Goal: Communication & Community: Answer question/provide support

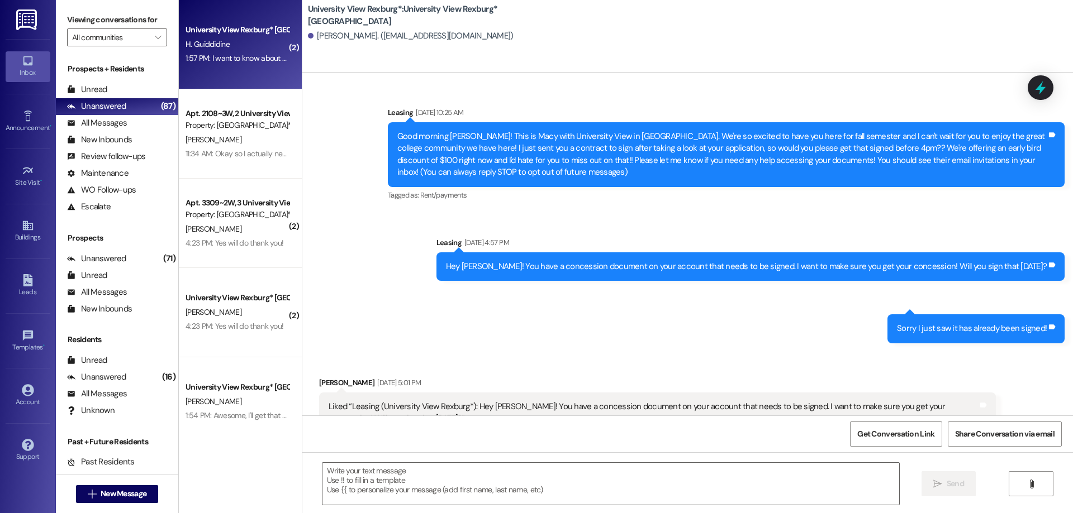
scroll to position [128, 0]
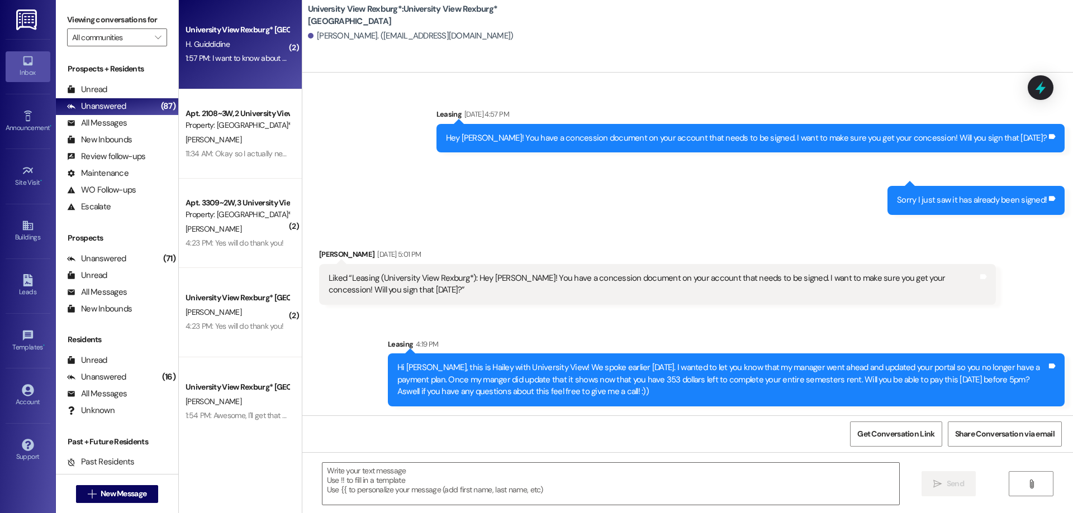
click at [231, 47] on div "H. Guiddidine" at bounding box center [237, 44] width 106 height 14
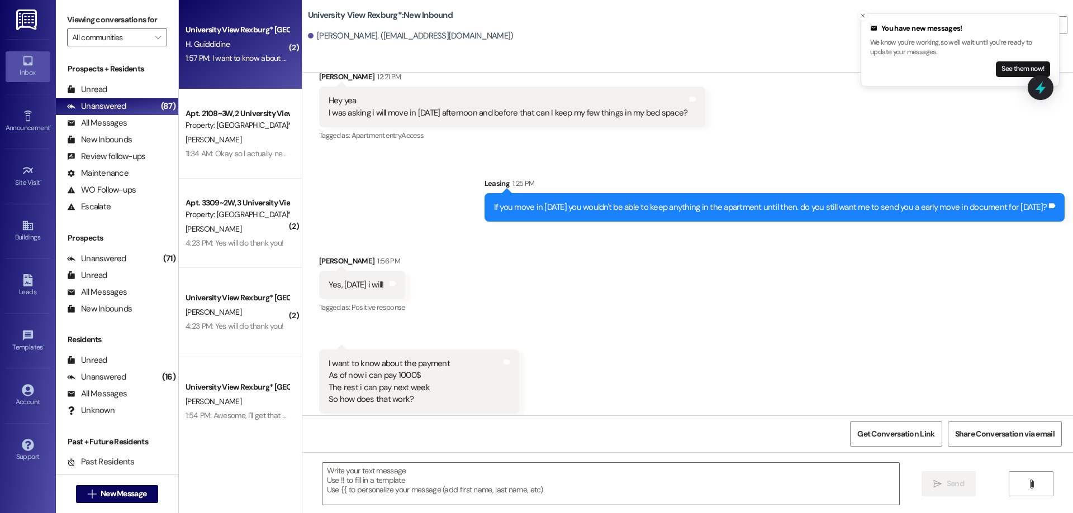
scroll to position [4311, 0]
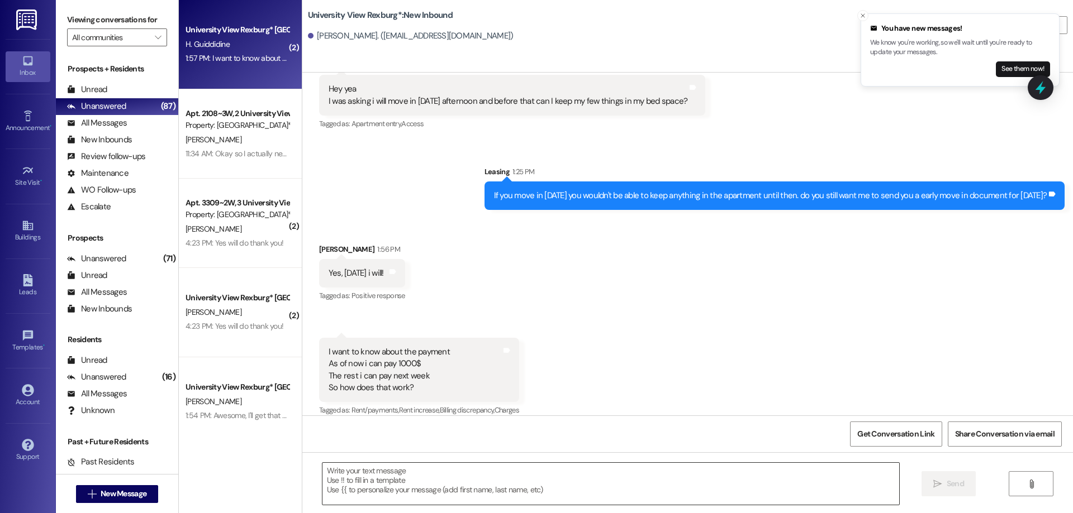
click at [392, 479] on textarea at bounding box center [610, 484] width 577 height 42
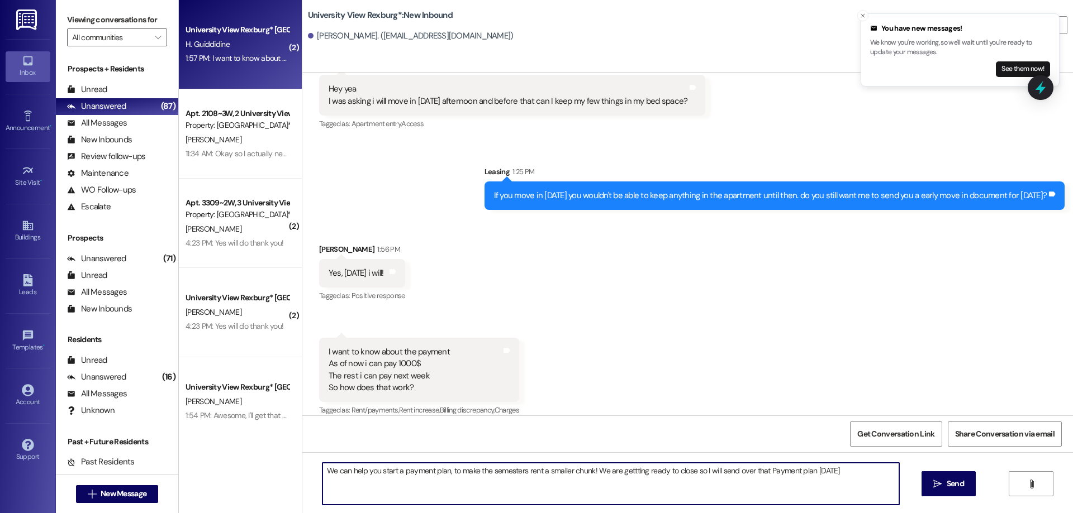
click at [599, 473] on textarea "We can help you start a payment plan, to make the semesters rent a smaller chun…" at bounding box center [610, 484] width 577 height 42
click at [632, 470] on textarea "We can help you start a payment plan, to make the semesters rent a smaller chun…" at bounding box center [610, 484] width 577 height 42
click at [640, 470] on textarea "We can help you start a payment plan, to make the semesters rent a smaller chun…" at bounding box center [610, 484] width 577 height 42
click at [636, 472] on textarea "We can help you start a payment plan, to make the semesters rent a smaller chun…" at bounding box center [610, 484] width 577 height 42
click at [604, 474] on textarea "We can help you start a payment plan, to make the semesters rent a smaller chun…" at bounding box center [610, 484] width 577 height 42
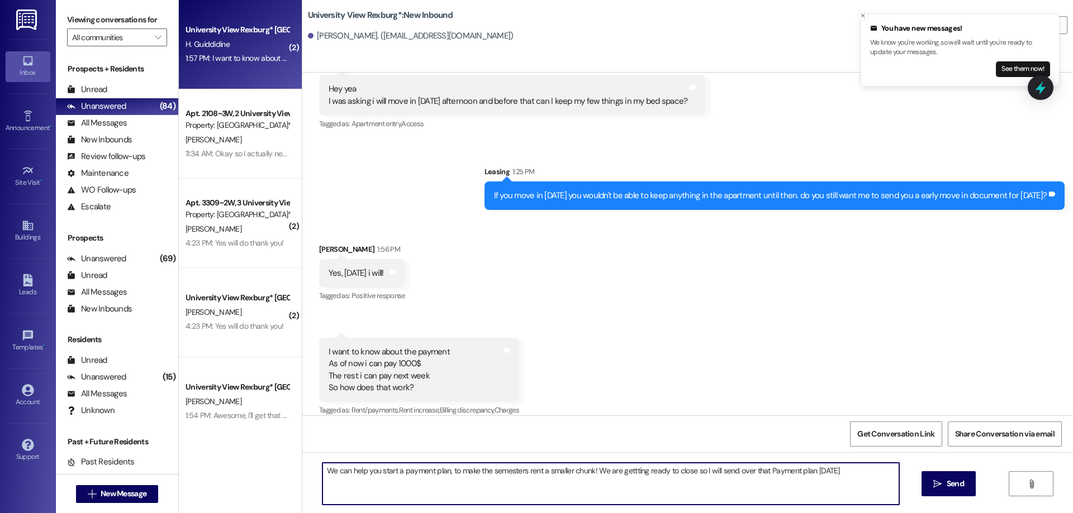
click at [484, 473] on textarea "We can help you start a payment plan, to make the semesters rent a smaller chun…" at bounding box center [610, 484] width 577 height 42
click at [706, 472] on textarea "We can help you start a payment plan, to make the entire semesters rent a small…" at bounding box center [610, 484] width 577 height 42
click at [869, 473] on textarea "We can help you start a payment plan, to make the entire semesters rent a small…" at bounding box center [610, 484] width 577 height 42
type textarea "We can help you start a payment plan, to make the entire semesters rent a small…"
click at [940, 483] on icon "" at bounding box center [937, 484] width 8 height 9
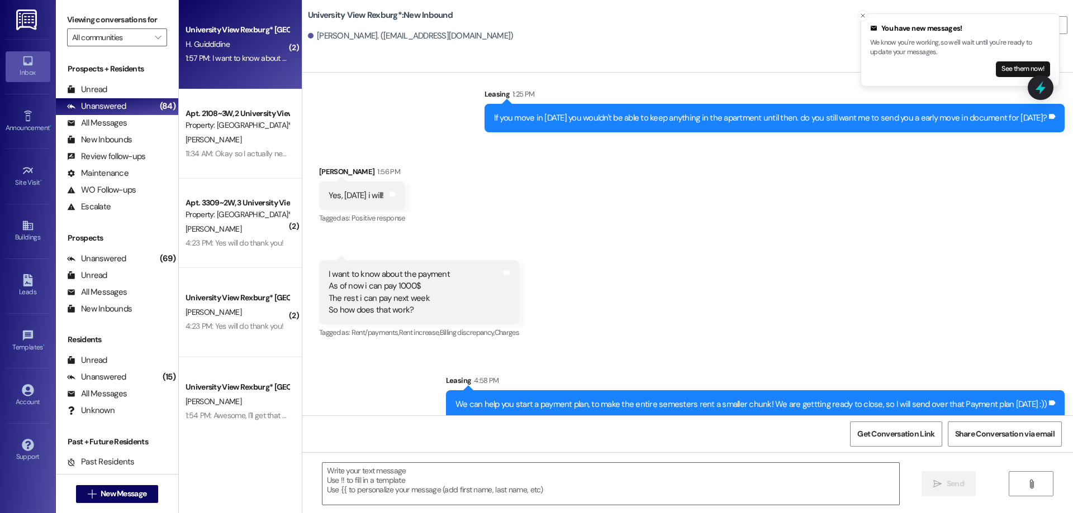
scroll to position [4389, 0]
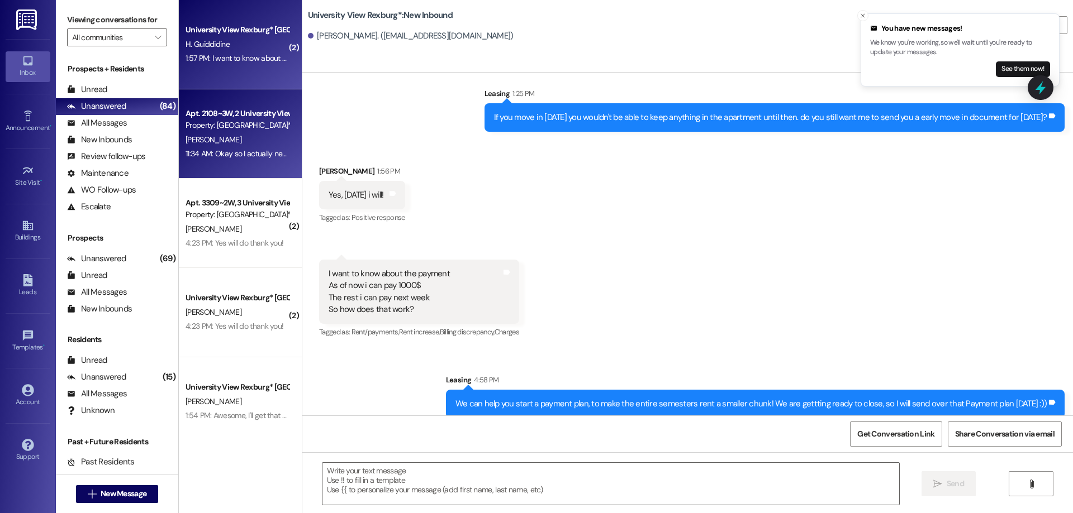
click at [228, 159] on div "11:34 AM: Okay so I actually need to stay on the payment plan instead of the st…" at bounding box center [237, 154] width 106 height 14
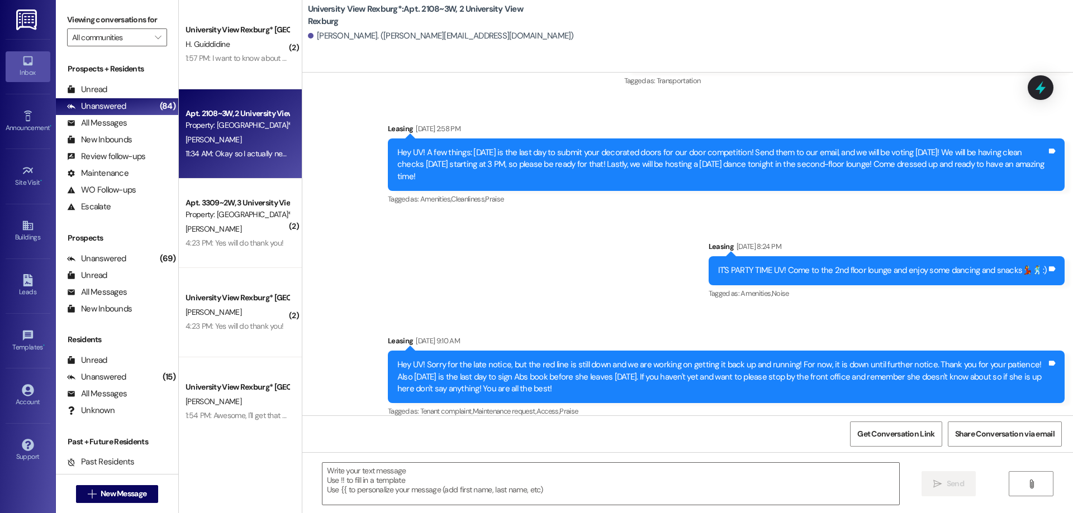
scroll to position [5987, 0]
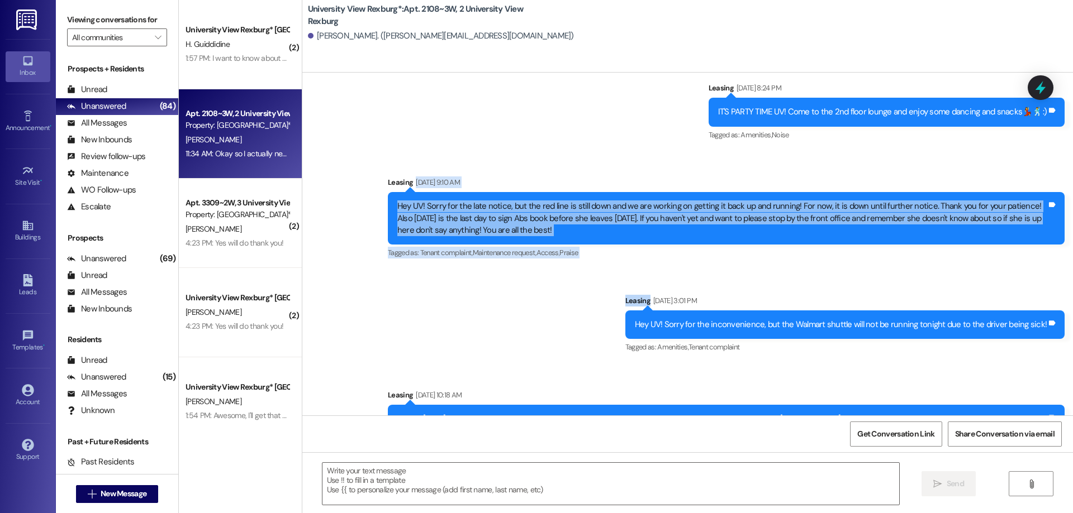
drag, startPoint x: 1068, startPoint y: 141, endPoint x: 1040, endPoint y: 210, distance: 74.4
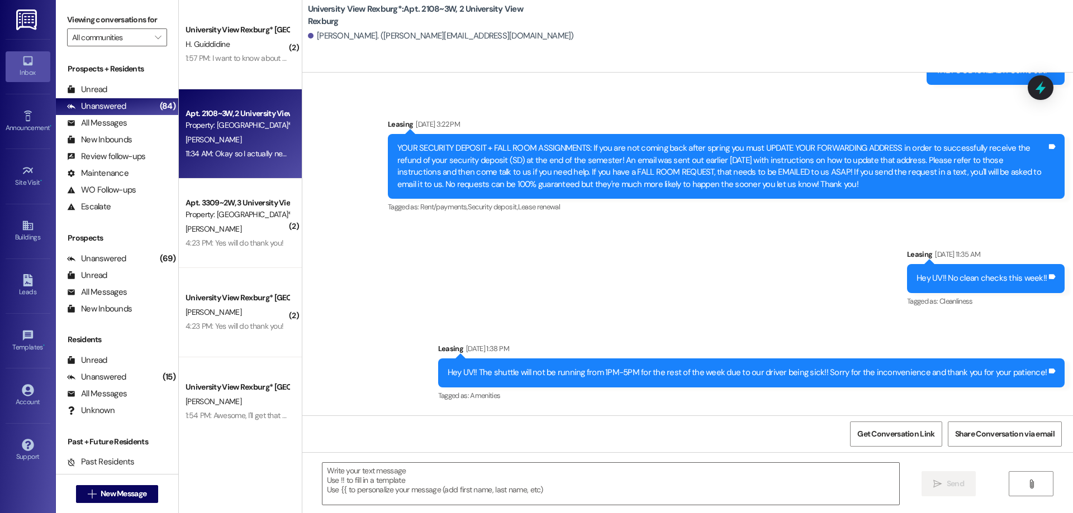
scroll to position [32191, 0]
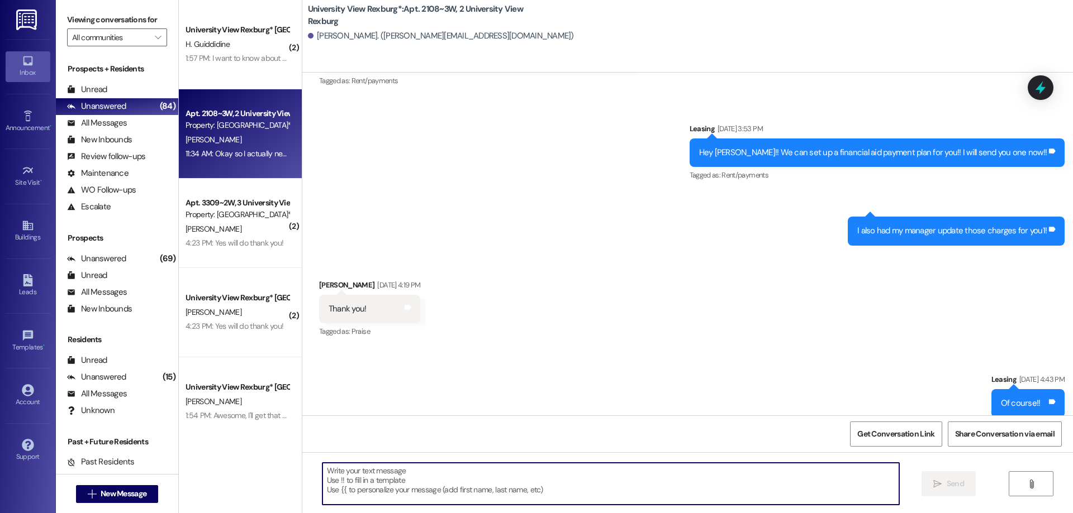
click at [372, 476] on textarea at bounding box center [610, 484] width 577 height 42
type textarea "o"
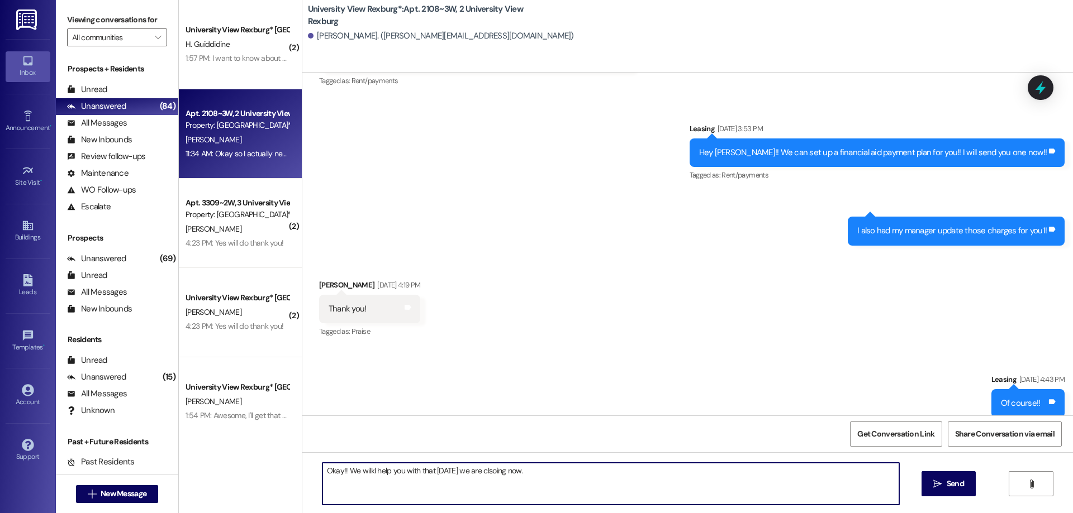
click at [364, 472] on textarea "Okay!! We wilkl help you with that [DATE] we are clsoing now." at bounding box center [610, 484] width 577 height 42
click at [456, 472] on textarea "Okay!! We will help you with that [DATE] we are clsoing now." at bounding box center [610, 484] width 577 height 42
click at [523, 472] on textarea "Okay!! We will help you with that [DATE], we are clsoing now." at bounding box center [610, 484] width 577 height 42
type textarea "Okay!! We will help you with that [DATE], we are clsoing now. :))"
click at [931, 483] on span " Send" at bounding box center [948, 484] width 35 height 12
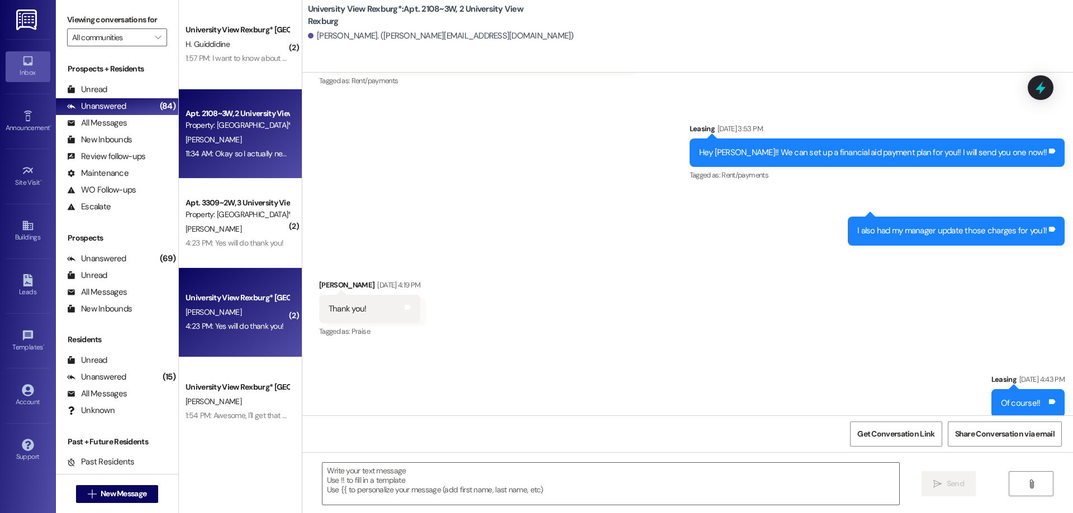
scroll to position [56, 0]
